Goal: Book appointment/travel/reservation

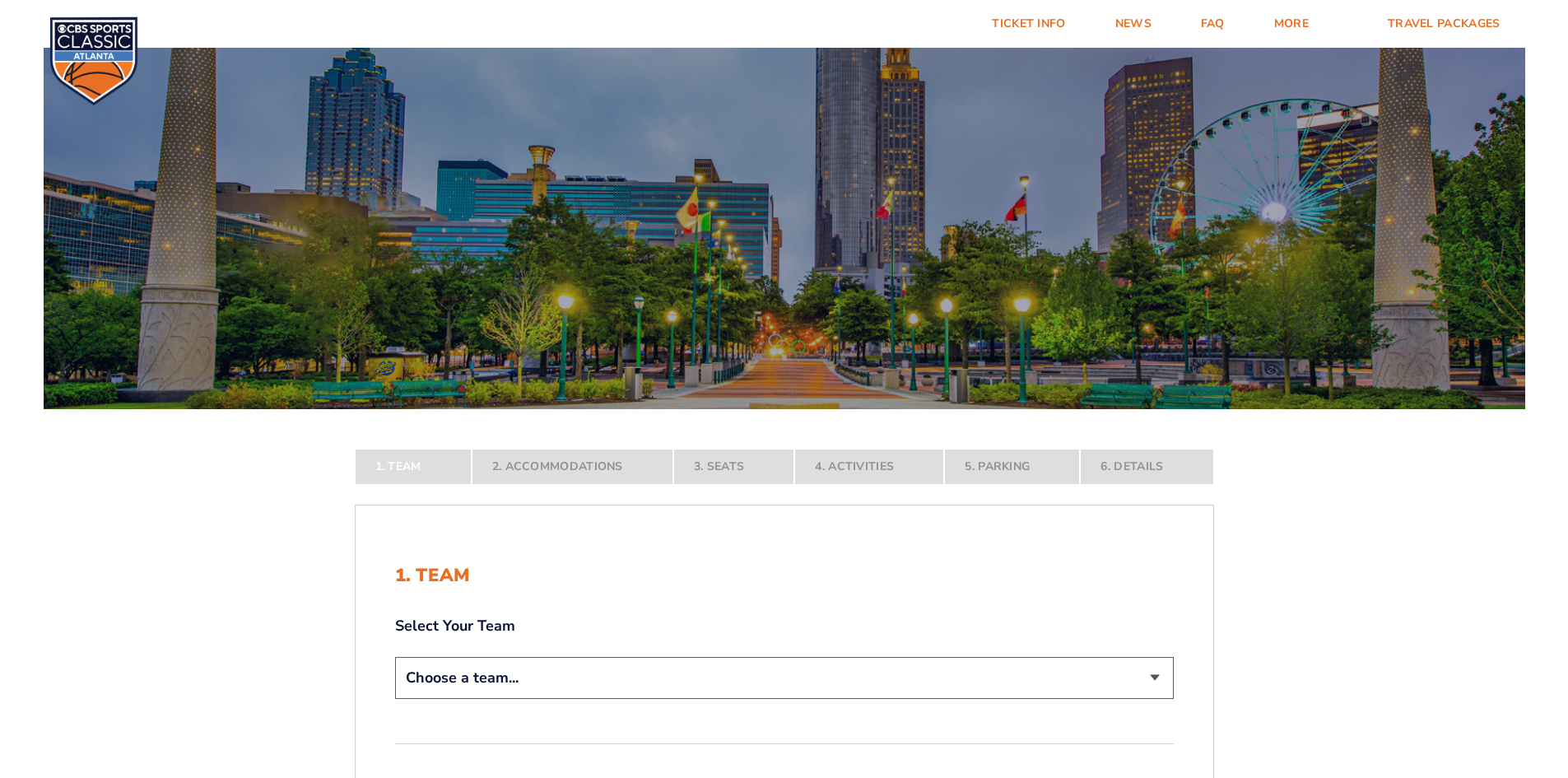
click at [703, 672] on select "Choose a team... [US_STATE] Wildcats [US_STATE] State Buckeyes [US_STATE] Tar H…" at bounding box center [784, 677] width 779 height 42
select select "12956"
click at [395, 699] on select "Choose a team... [US_STATE] Wildcats [US_STATE] State Buckeyes [US_STATE] Tar H…" at bounding box center [784, 677] width 779 height 42
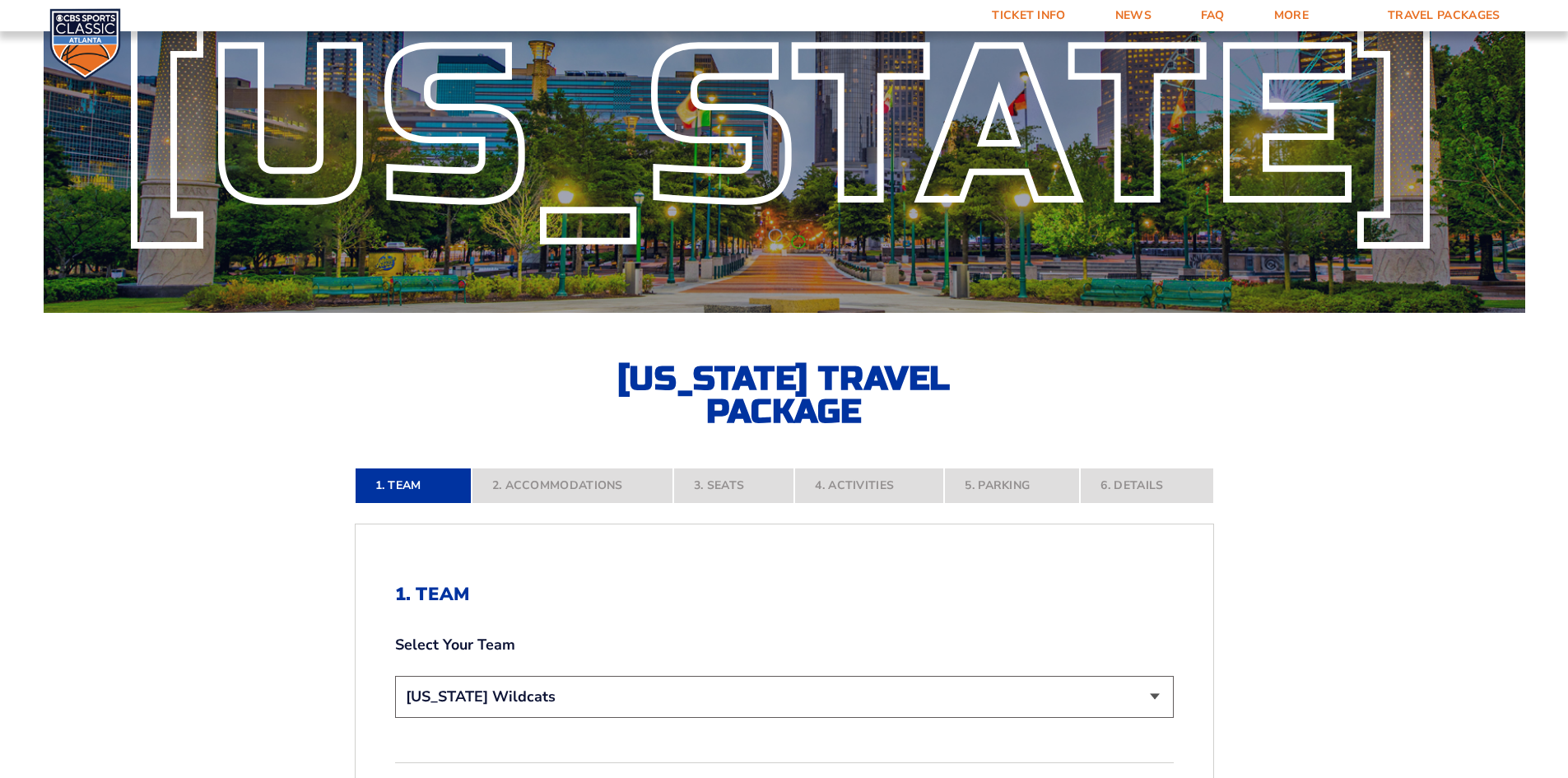
scroll to position [329, 0]
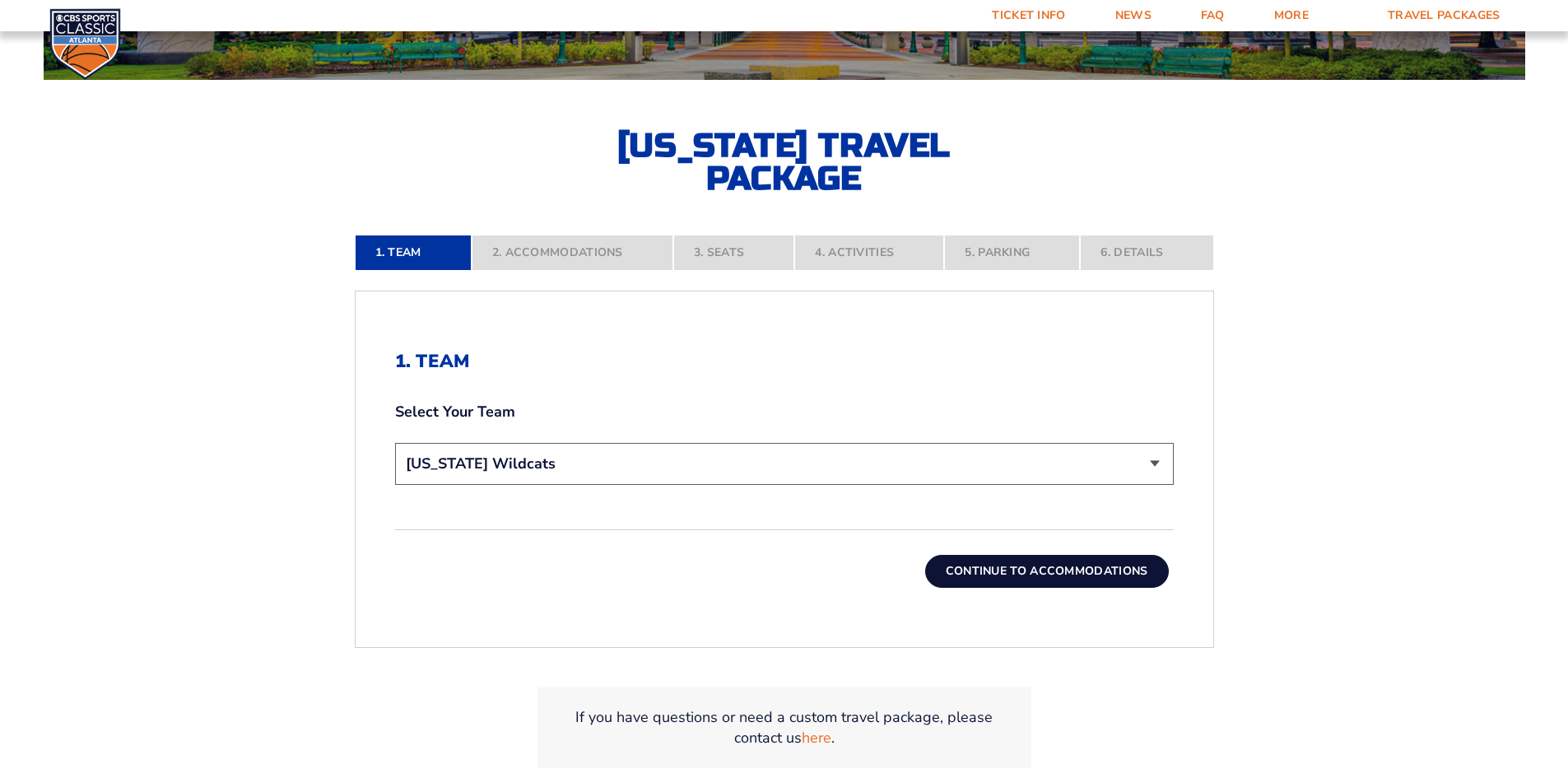
click at [1007, 566] on button "Continue To Accommodations" at bounding box center [1047, 571] width 244 height 33
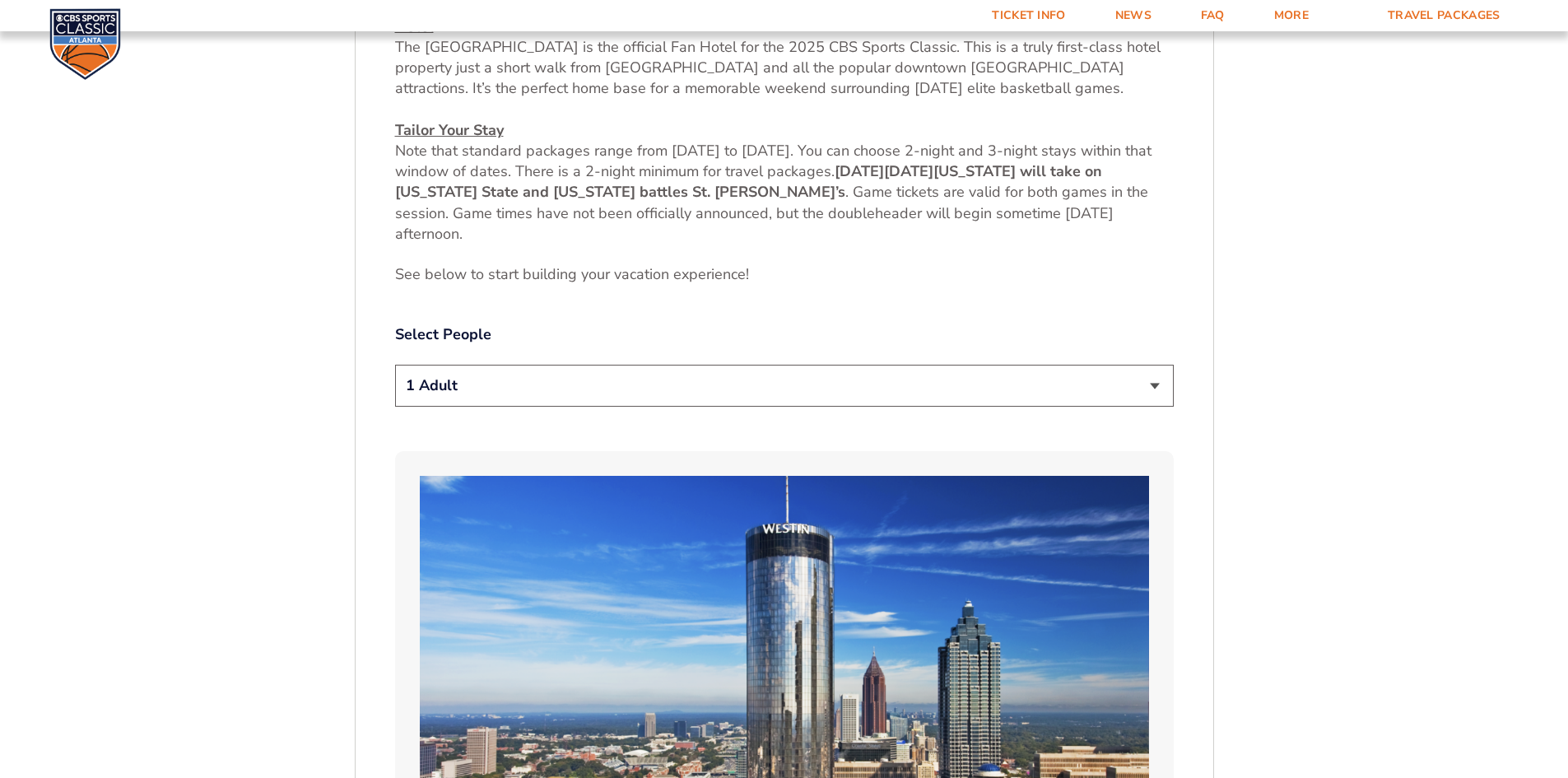
scroll to position [615, 0]
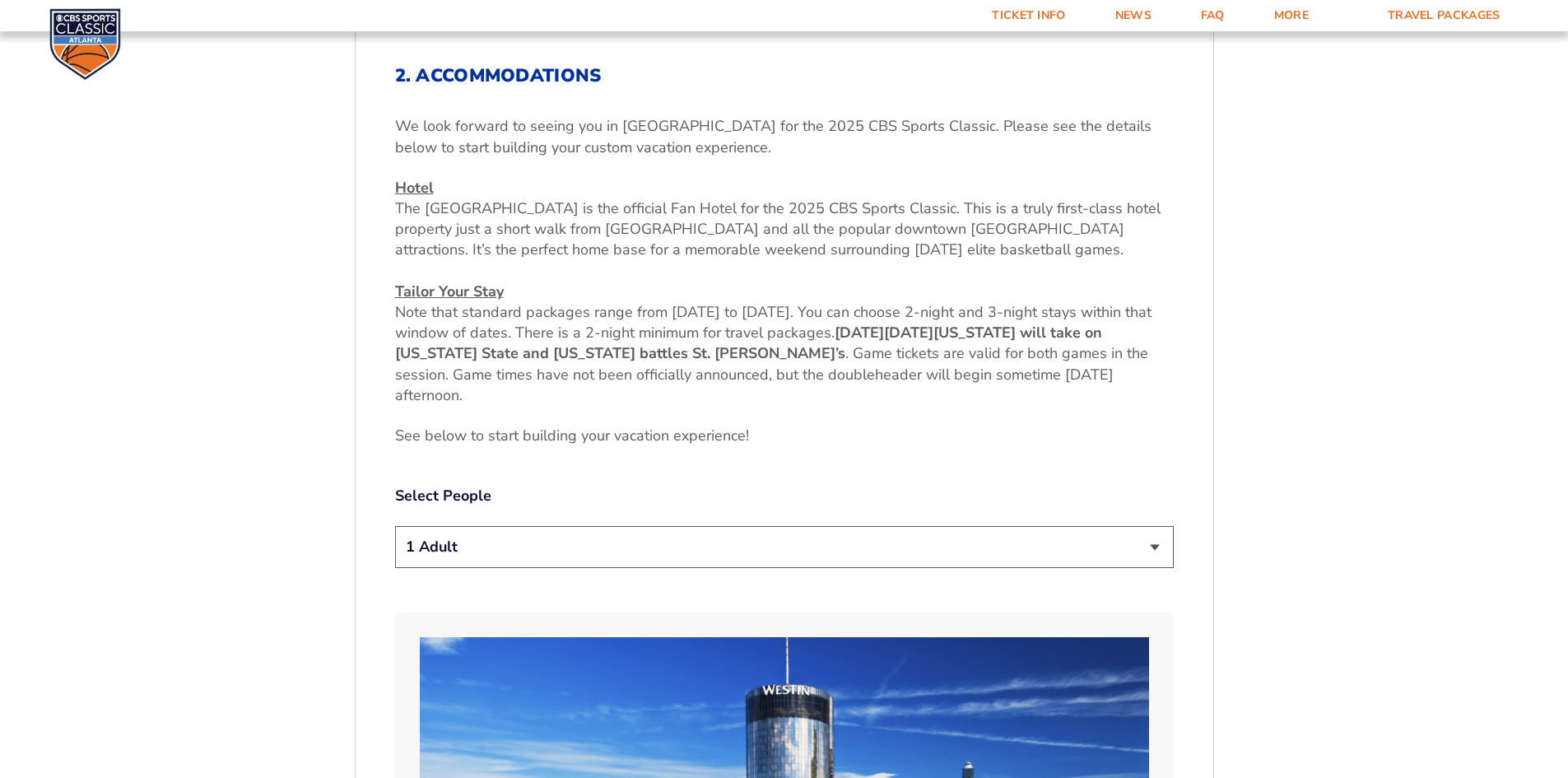
click at [693, 560] on select "1 Adult 2 Adults 3 Adults 4 Adults 2 Adults + 1 Child 2 Adults + 2 Children 2 A…" at bounding box center [784, 547] width 779 height 42
select select "2 Adults"
click at [395, 526] on select "1 Adult 2 Adults 3 Adults 4 Adults 2 Adults + 1 Child 2 Adults + 2 Children 2 A…" at bounding box center [784, 547] width 779 height 42
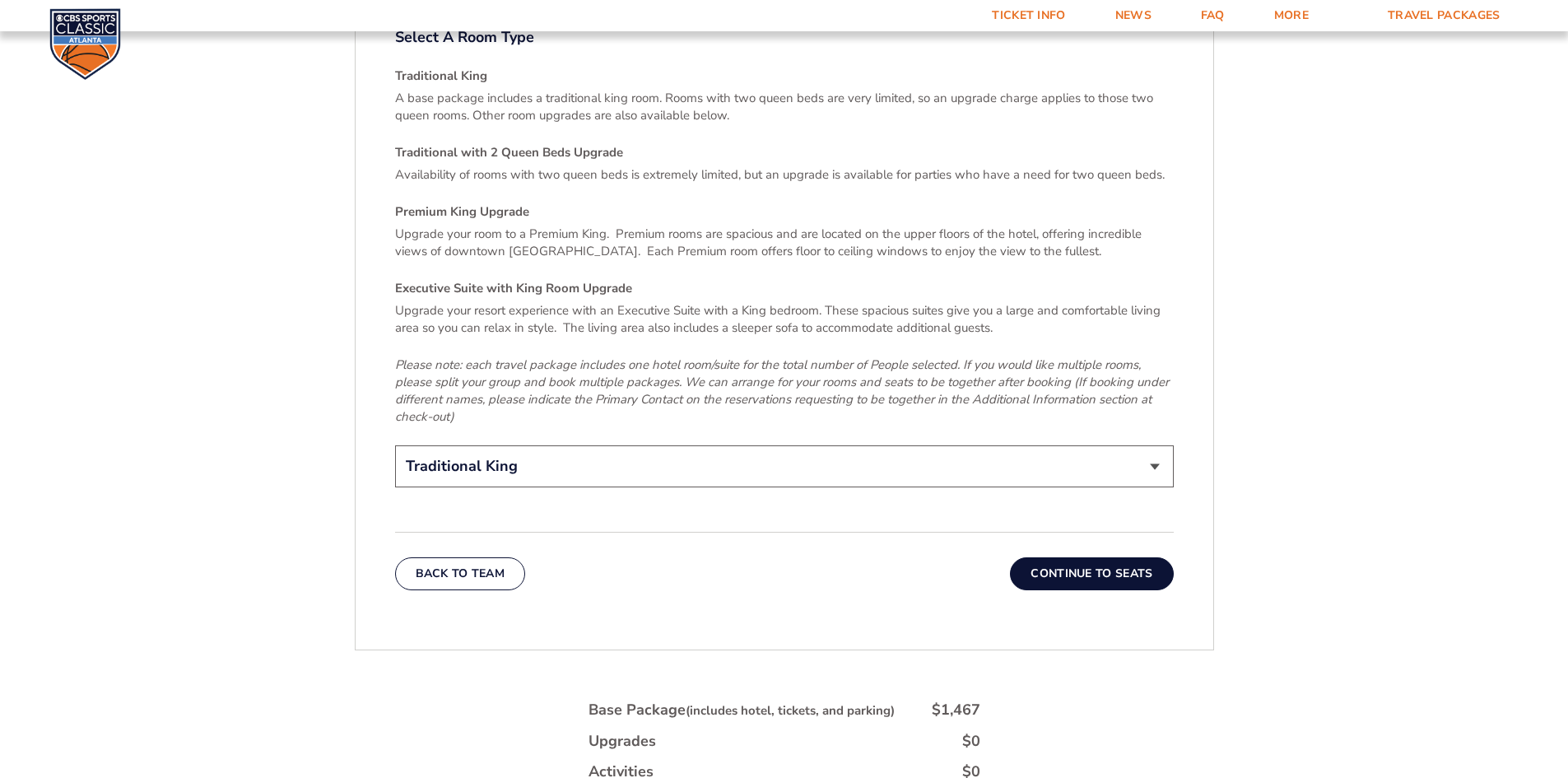
scroll to position [2425, 0]
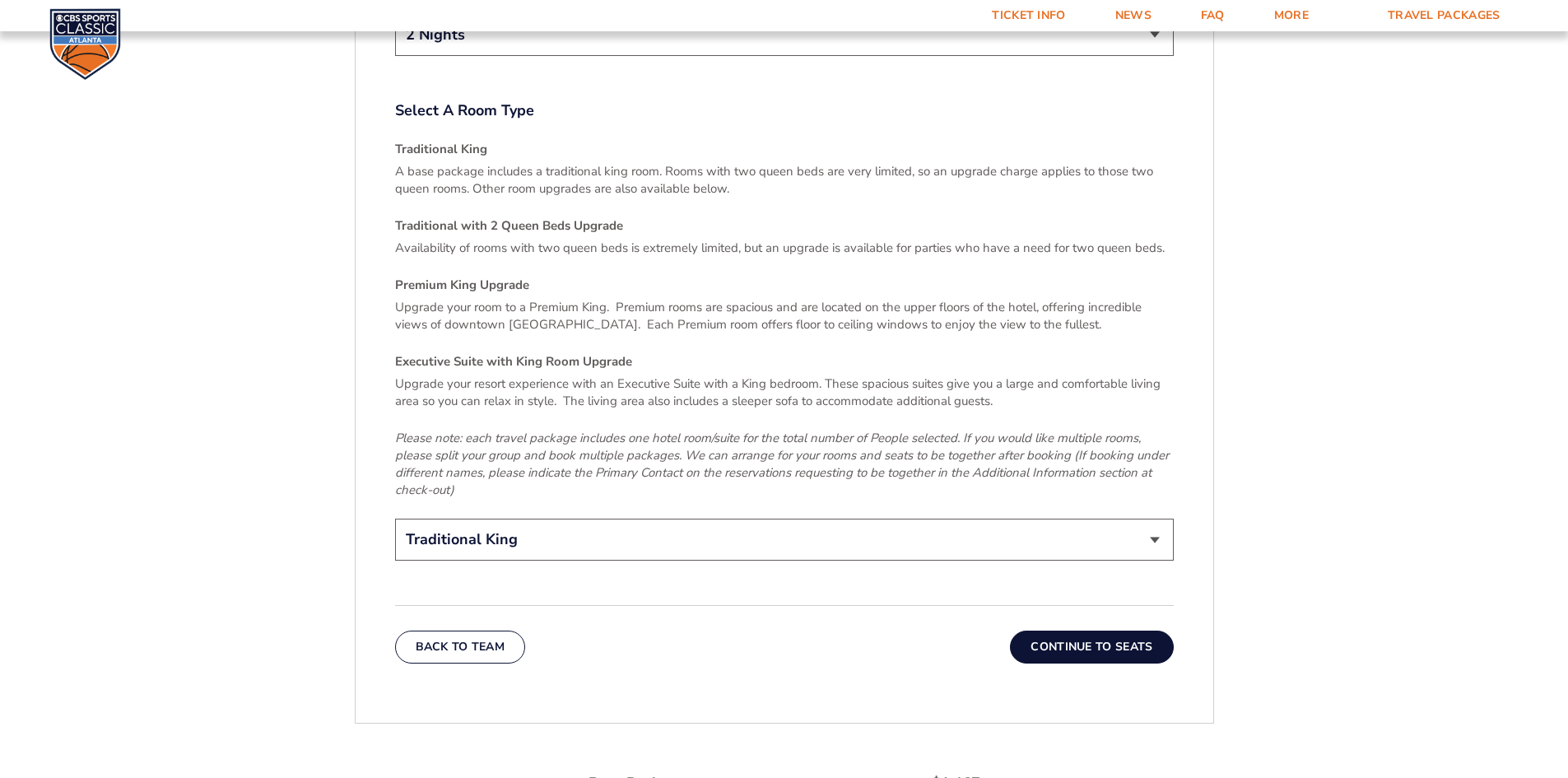
click at [1118, 640] on button "Continue To Seats" at bounding box center [1091, 647] width 163 height 33
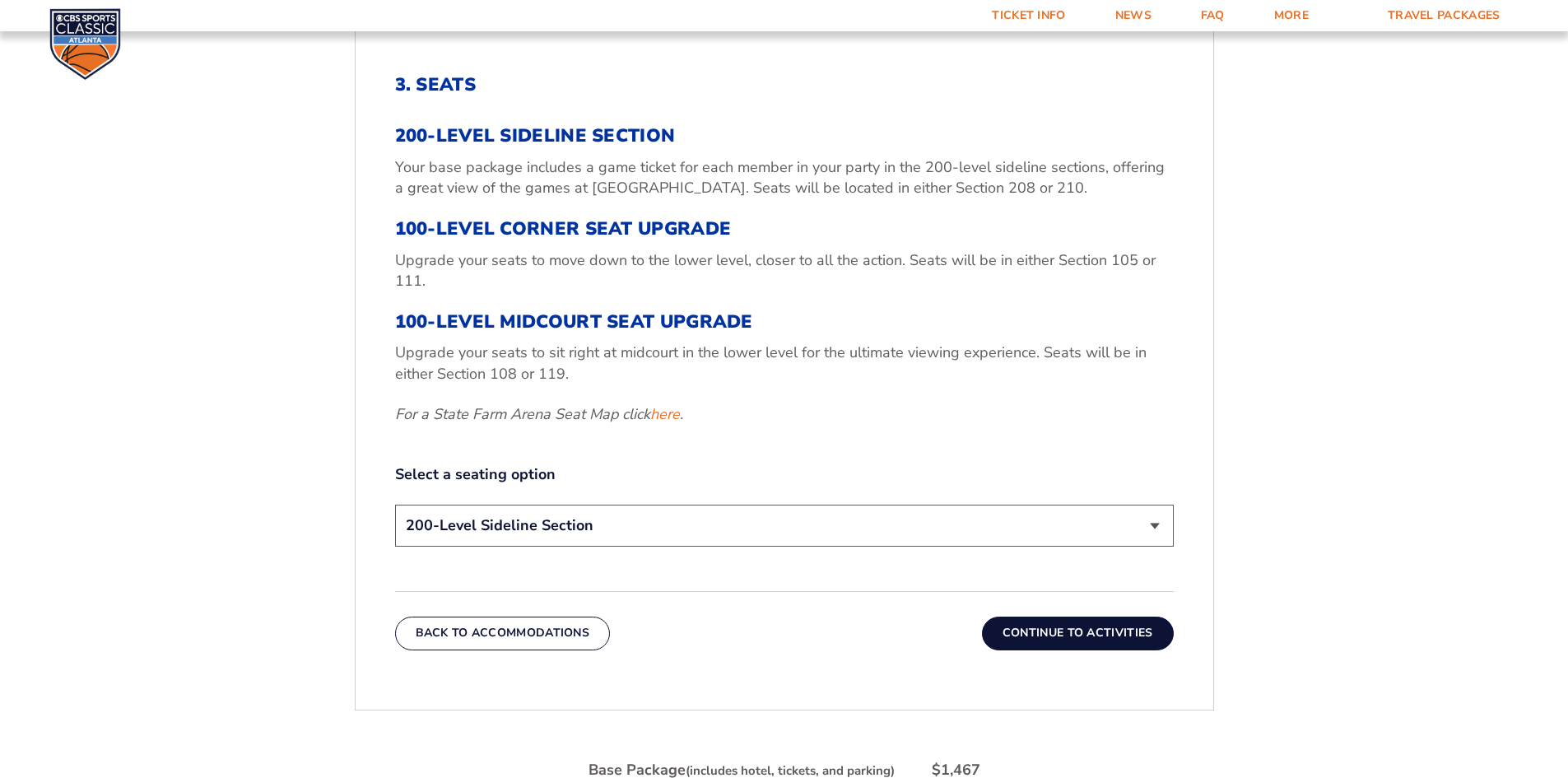
scroll to position [615, 0]
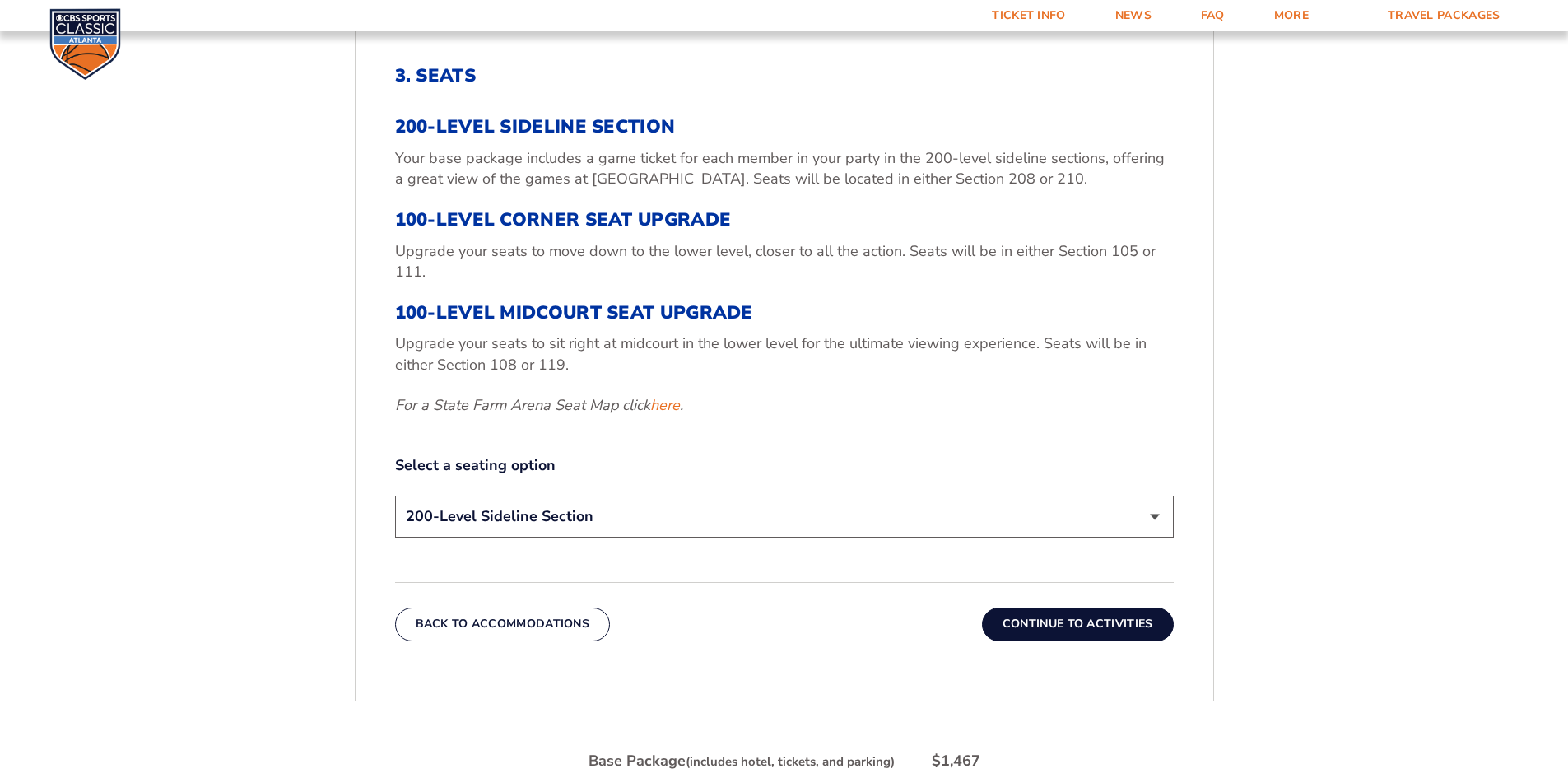
click at [618, 535] on select "200-Level Sideline Section 100-Level Corner Seat Upgrade (+$120 per person) 100…" at bounding box center [784, 516] width 779 height 42
click at [862, 658] on div "3. Seats 200-Level Sideline Section Your base package includes a game ticket fo…" at bounding box center [784, 352] width 857 height 654
click at [1040, 630] on button "Continue To Activities" at bounding box center [1077, 624] width 192 height 33
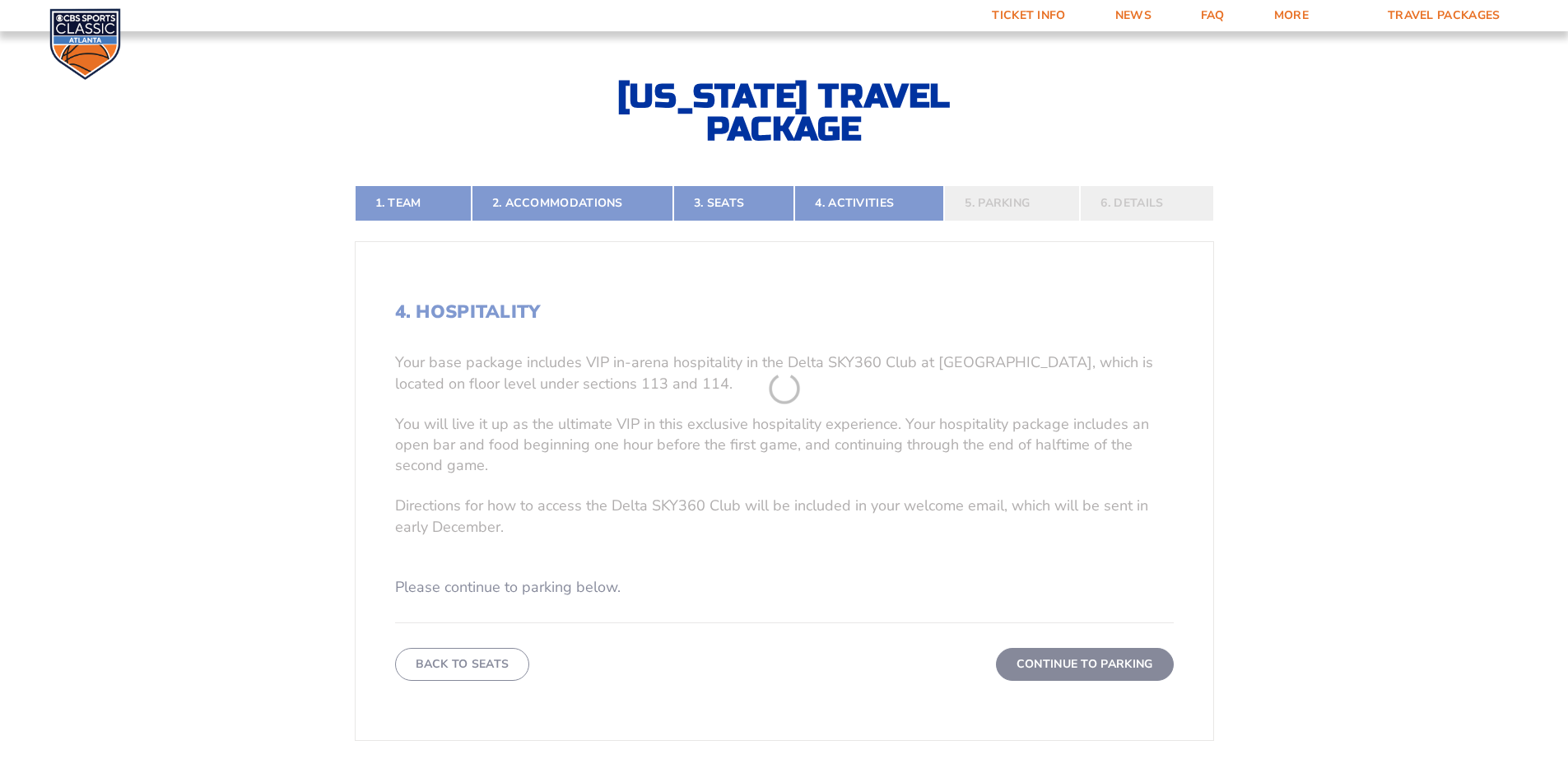
scroll to position [368, 0]
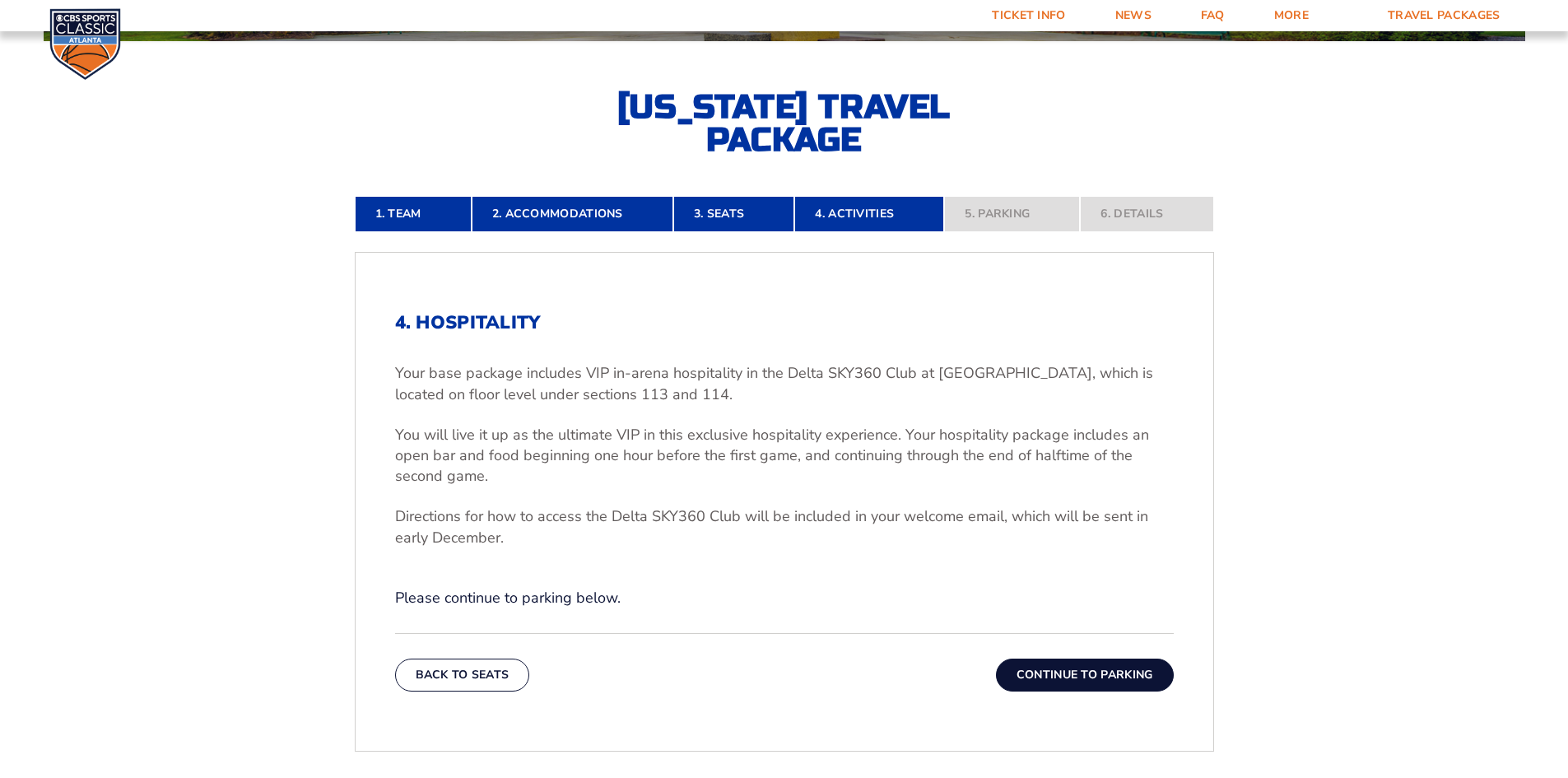
click at [1072, 662] on button "Continue To Parking" at bounding box center [1084, 675] width 177 height 33
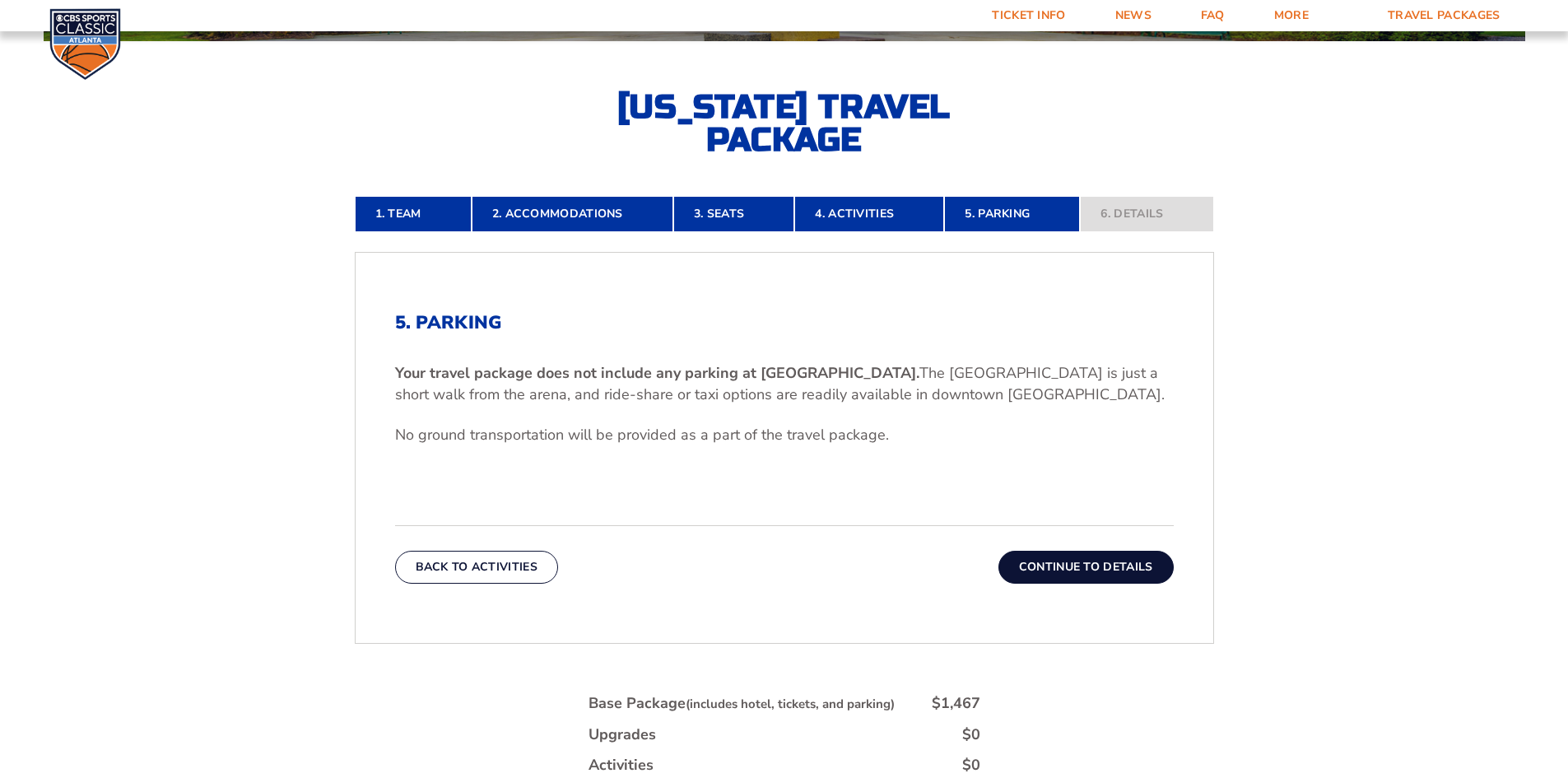
click at [1077, 563] on button "Continue To Details" at bounding box center [1086, 566] width 176 height 33
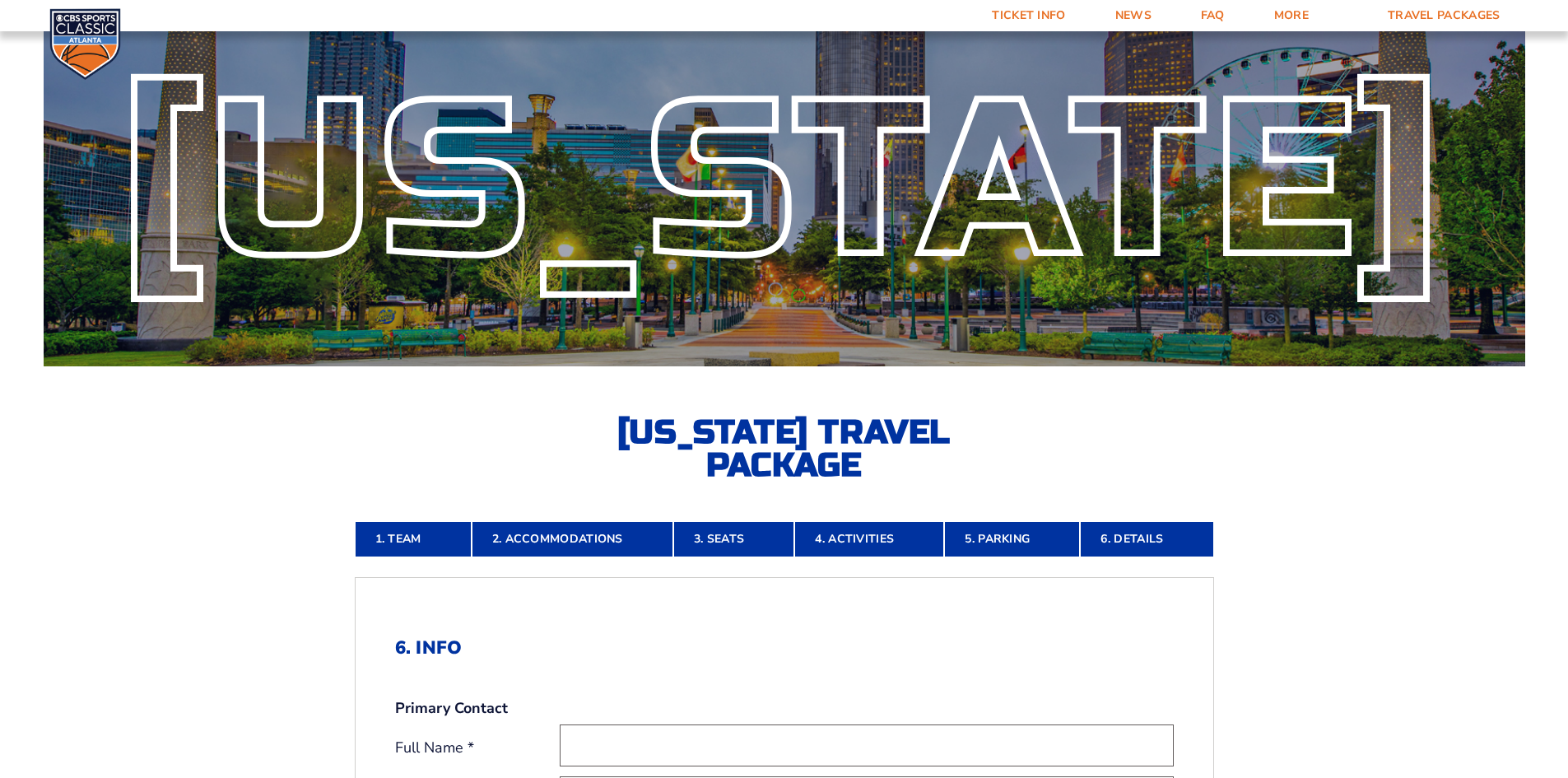
scroll to position [0, 0]
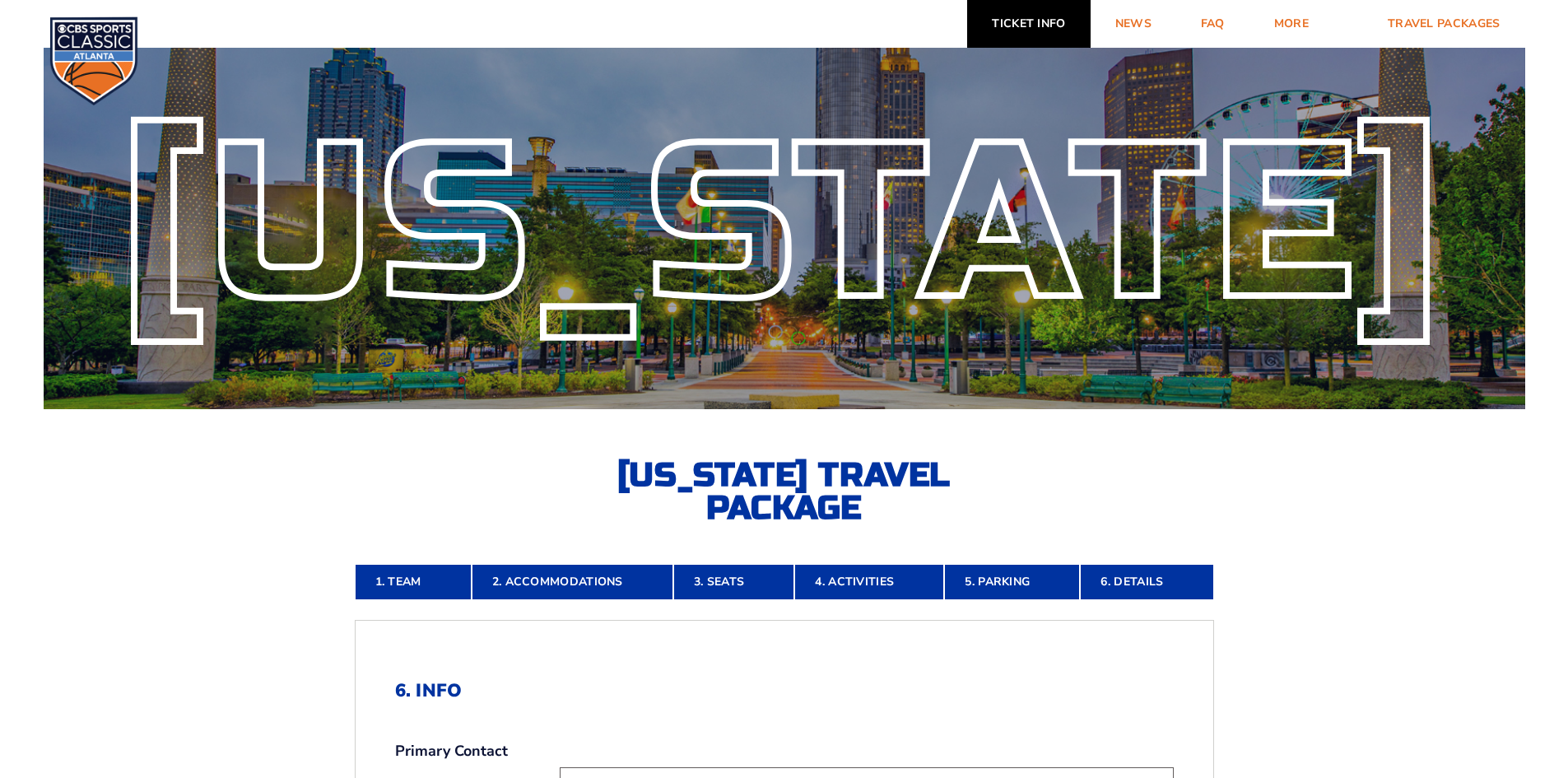
click at [1006, 20] on link "Ticket Info" at bounding box center [1029, 24] width 123 height 48
